Goal: Navigation & Orientation: Locate item on page

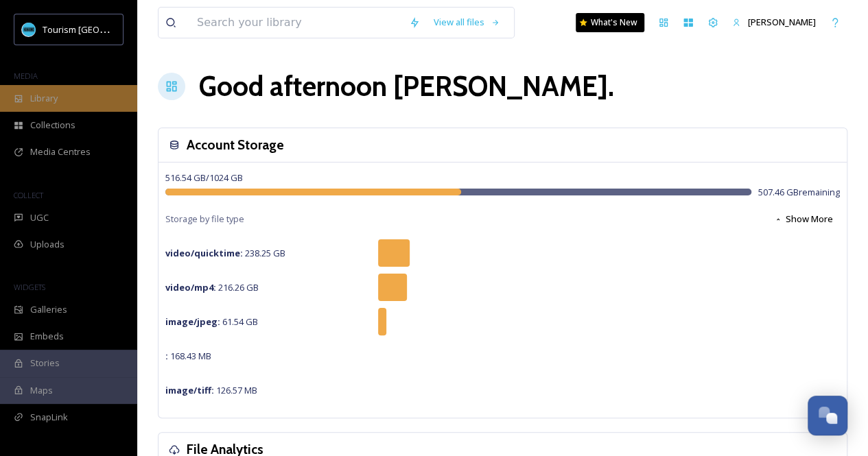
click at [52, 102] on span "Library" at bounding box center [43, 98] width 27 height 13
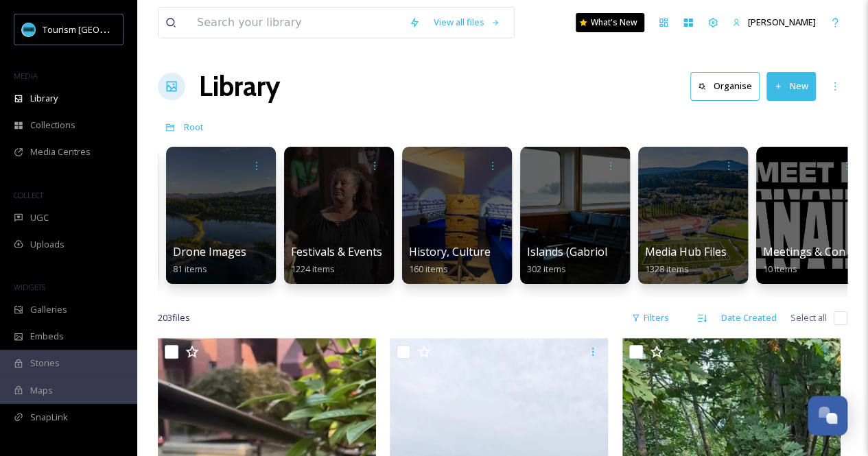
scroll to position [0, 771]
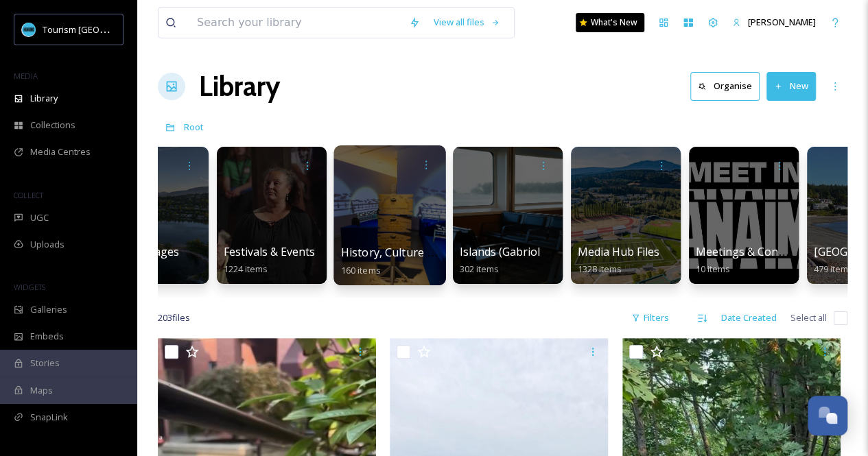
click at [380, 235] on div at bounding box center [389, 215] width 112 height 140
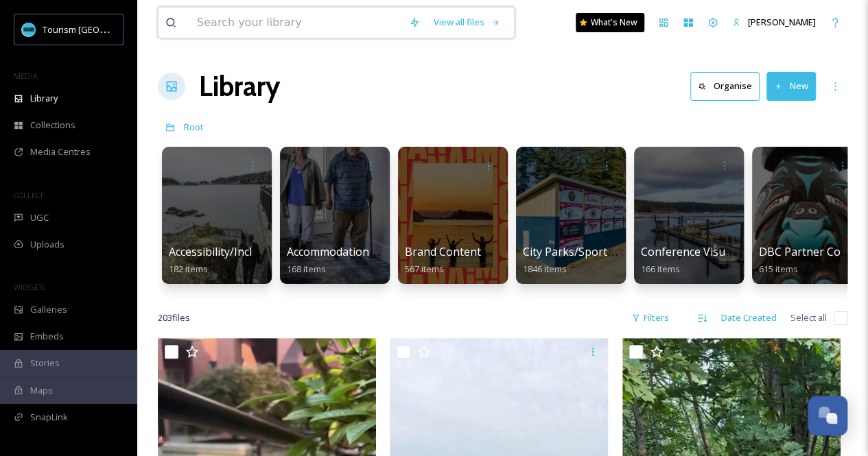
click at [265, 27] on input at bounding box center [296, 23] width 212 height 30
type input "[GEOGRAPHIC_DATA]"
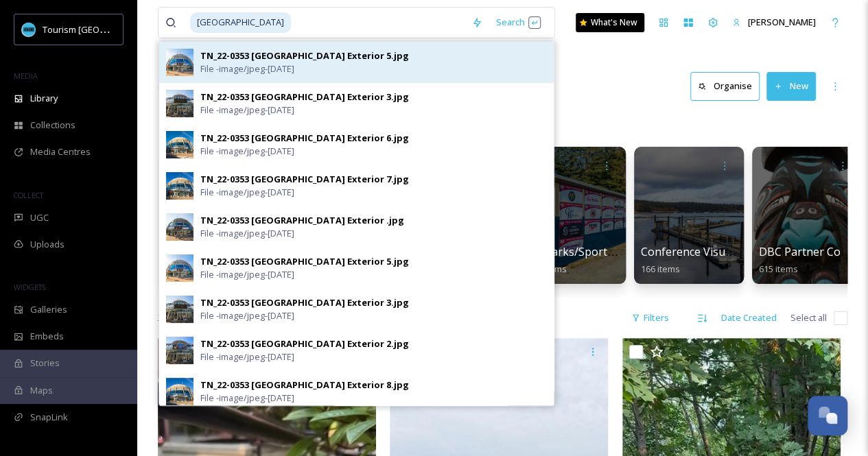
click at [252, 59] on div "TN_22-0353 [GEOGRAPHIC_DATA] Exterior 5.jpg" at bounding box center [304, 55] width 209 height 13
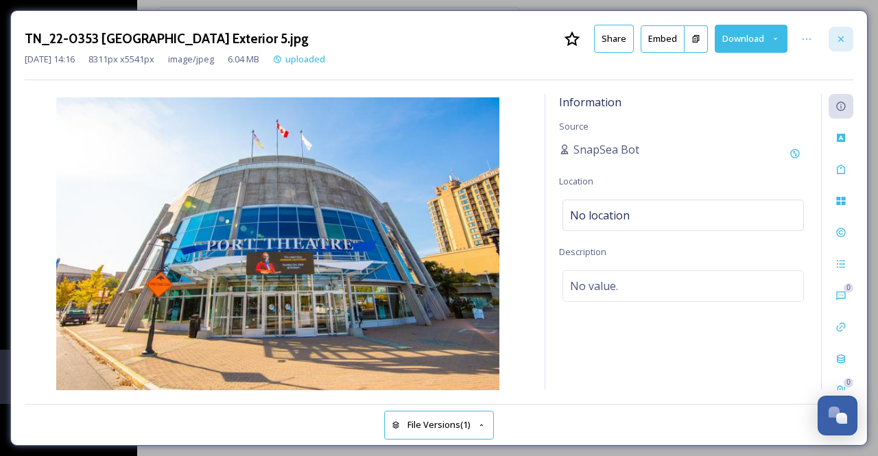
drag, startPoint x: 841, startPoint y: 31, endPoint x: 852, endPoint y: 30, distance: 11.0
click at [852, 30] on div at bounding box center [841, 39] width 25 height 25
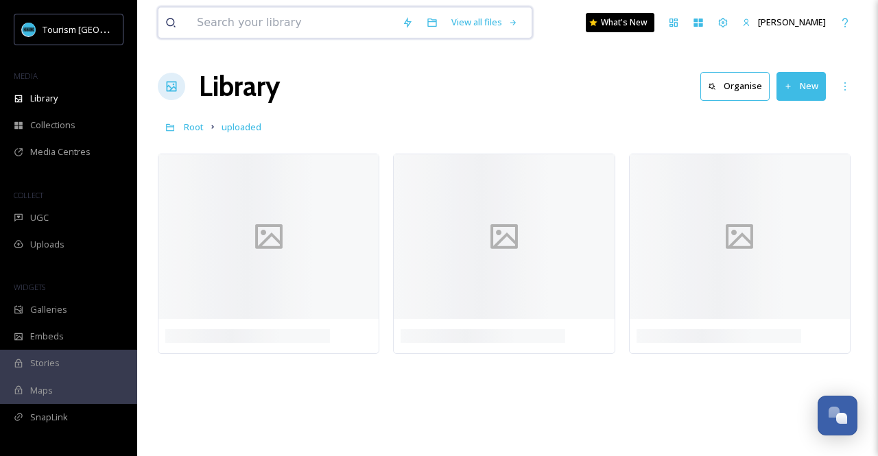
click at [336, 34] on input at bounding box center [292, 23] width 205 height 30
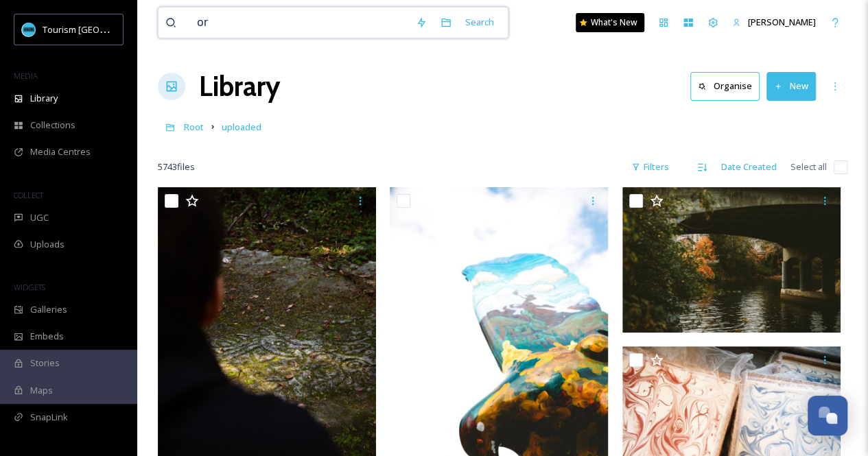
type input "o"
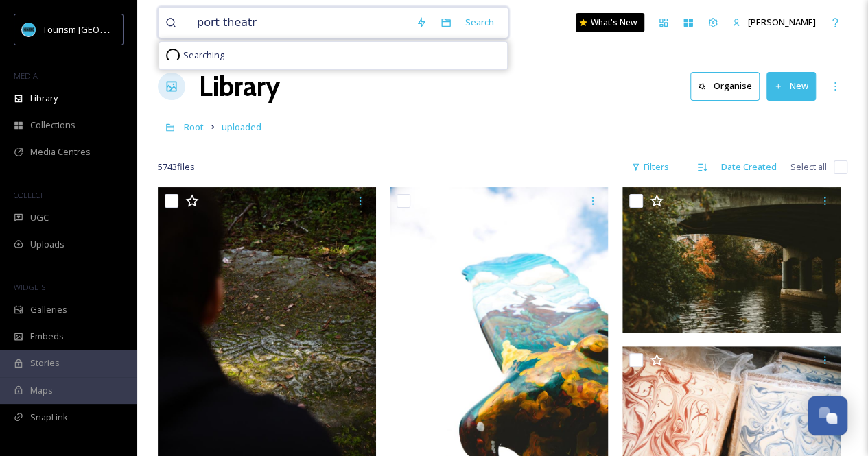
type input "[GEOGRAPHIC_DATA]"
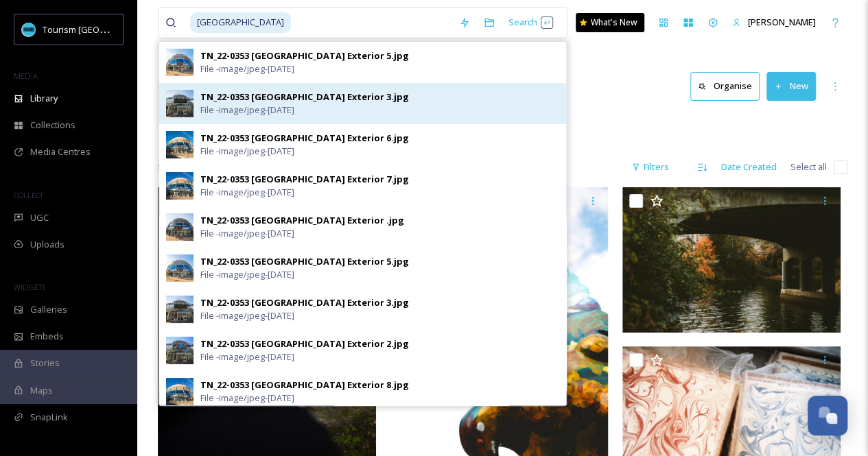
click at [278, 99] on div "TN_22-0353 [GEOGRAPHIC_DATA] Exterior 3.jpg" at bounding box center [304, 97] width 209 height 13
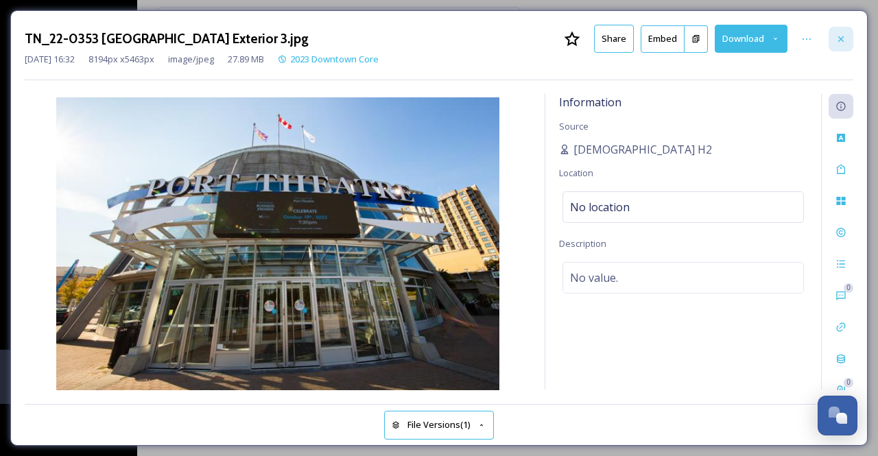
click at [843, 38] on icon at bounding box center [840, 39] width 11 height 11
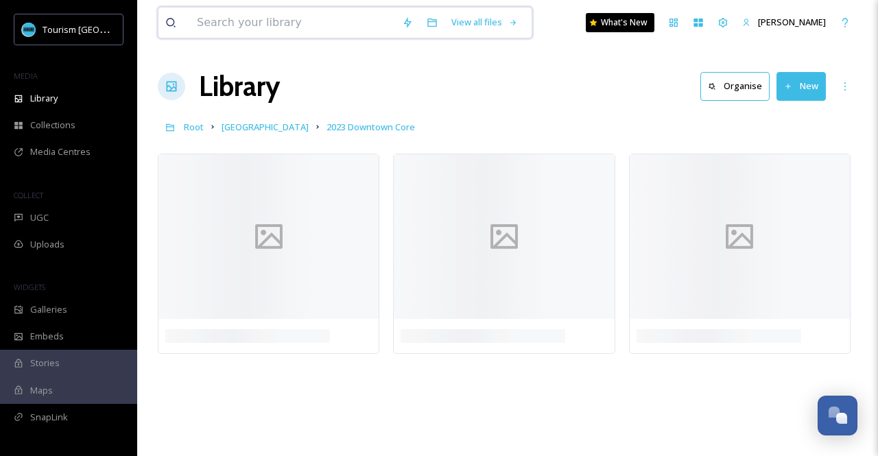
click at [297, 25] on input at bounding box center [292, 23] width 205 height 30
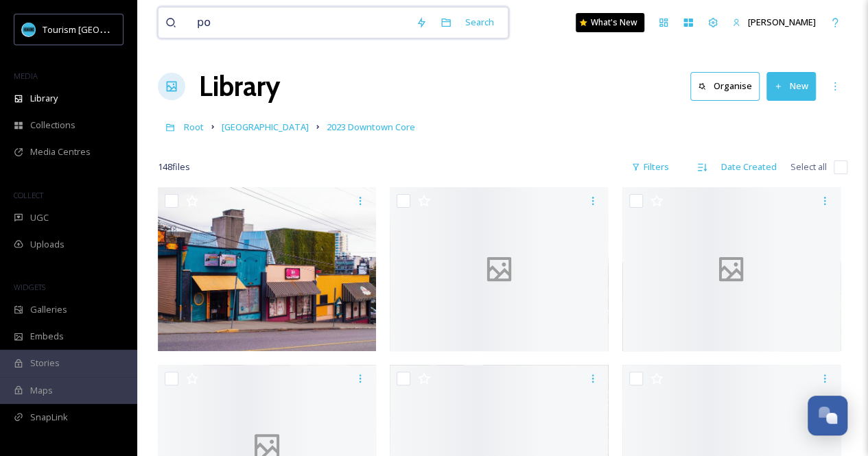
click at [297, 25] on input "po" at bounding box center [299, 23] width 219 height 30
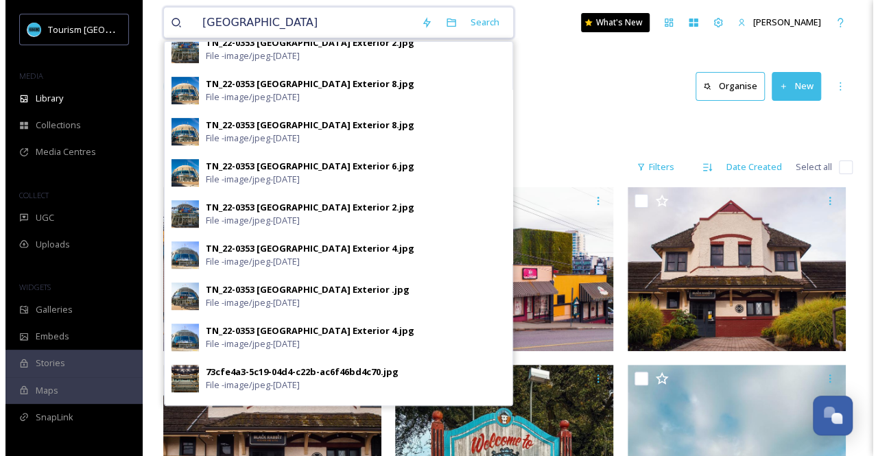
scroll to position [335, 0]
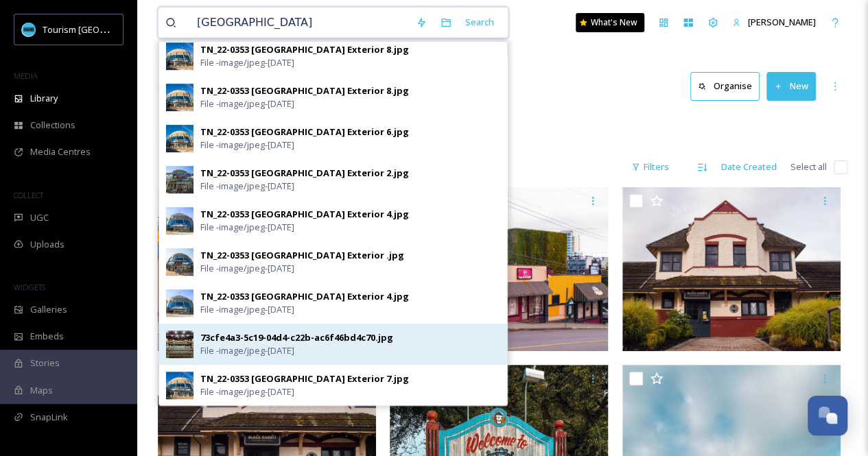
type input "[GEOGRAPHIC_DATA]"
click at [324, 344] on div "73cfe4a3-5c19-04d4-c22b-ac6f46bd4c70.jpg File - image/jpeg - [DATE]" at bounding box center [350, 344] width 300 height 26
